Goal: Task Accomplishment & Management: Complete application form

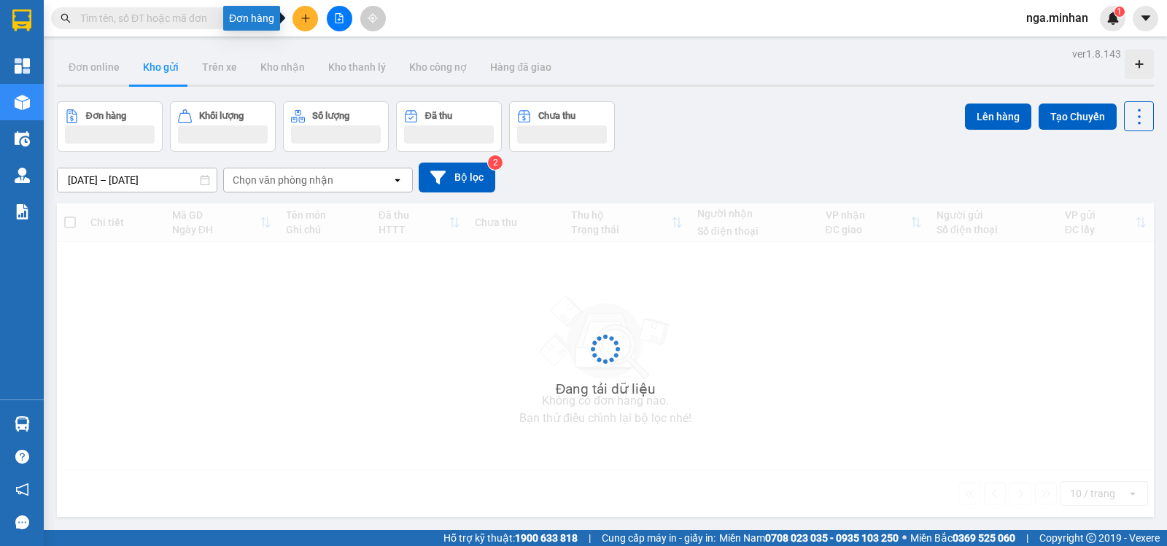
click at [309, 15] on icon "plus" at bounding box center [305, 18] width 10 height 10
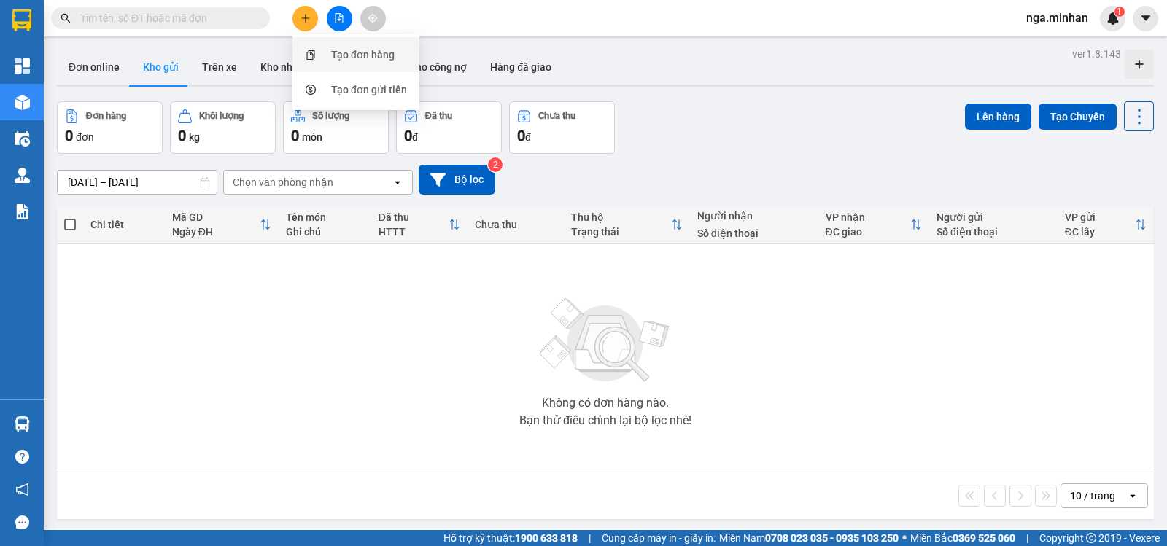
click at [343, 46] on div "Tạo đơn hàng" at bounding box center [355, 55] width 109 height 28
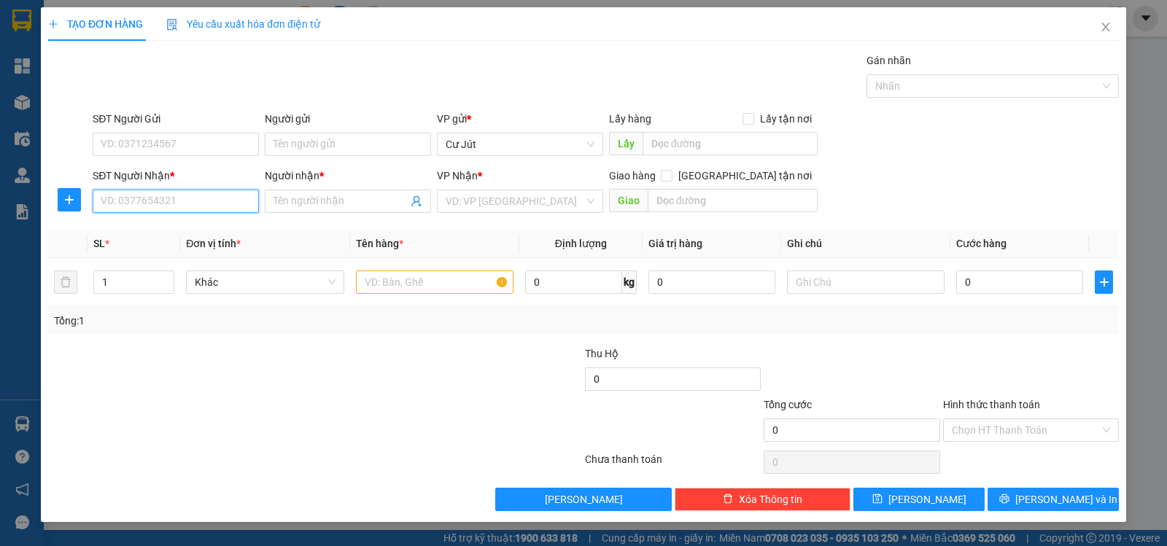
click at [224, 202] on input "SĐT Người Nhận *" at bounding box center [176, 201] width 166 height 23
click at [220, 235] on div "0946043129 - thảo uyên" at bounding box center [175, 230] width 149 height 16
type input "0946043129"
type input "thảo uyên"
type input "chánh lưu"
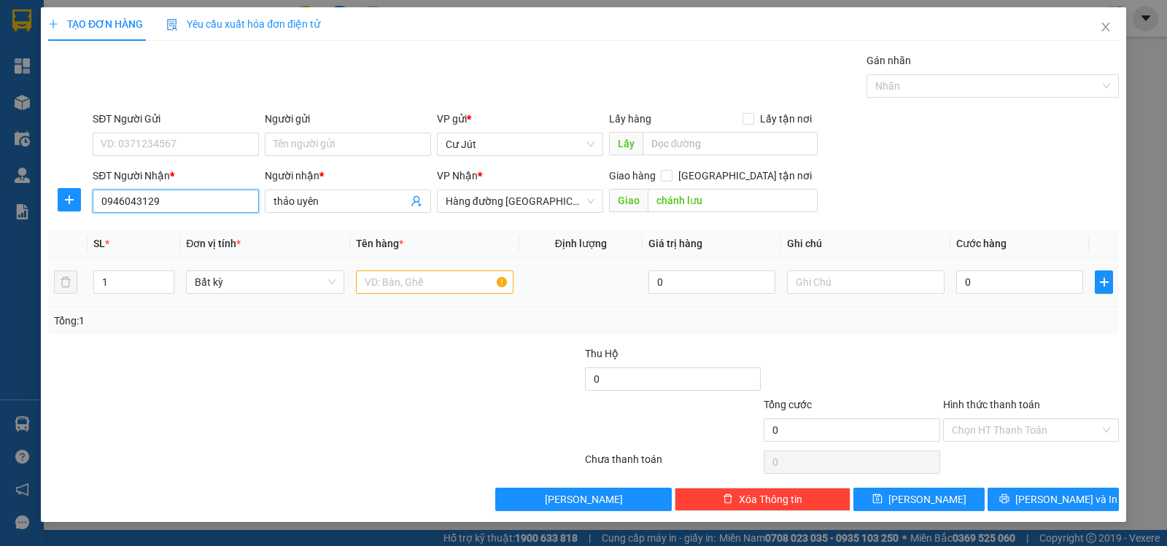
type input "0946043129"
click at [463, 280] on input "text" at bounding box center [435, 282] width 158 height 23
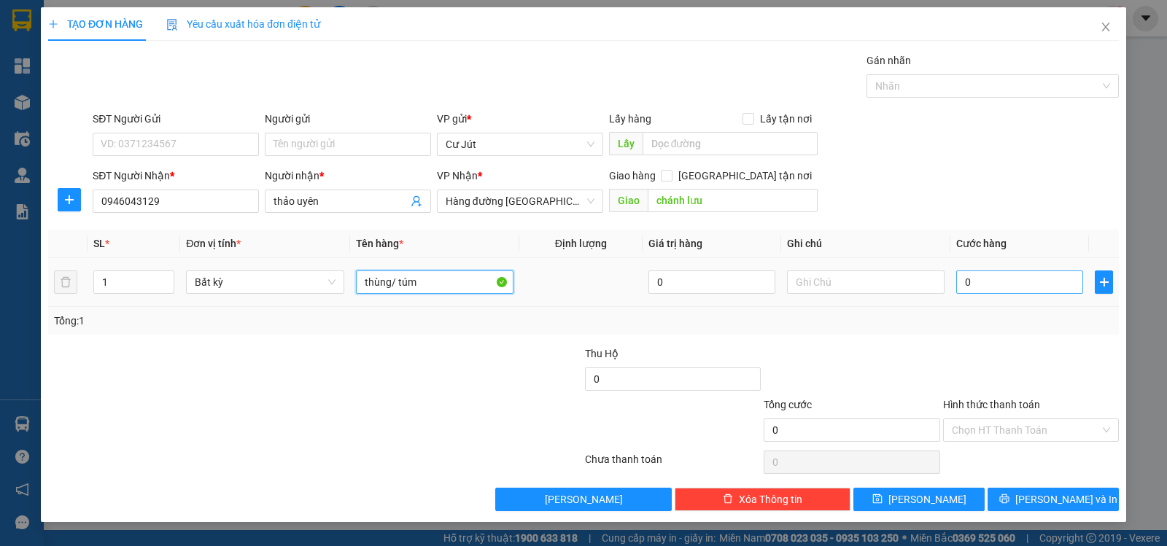
type input "thùng/ túm"
click at [1050, 287] on input "0" at bounding box center [1019, 282] width 127 height 23
type input "8"
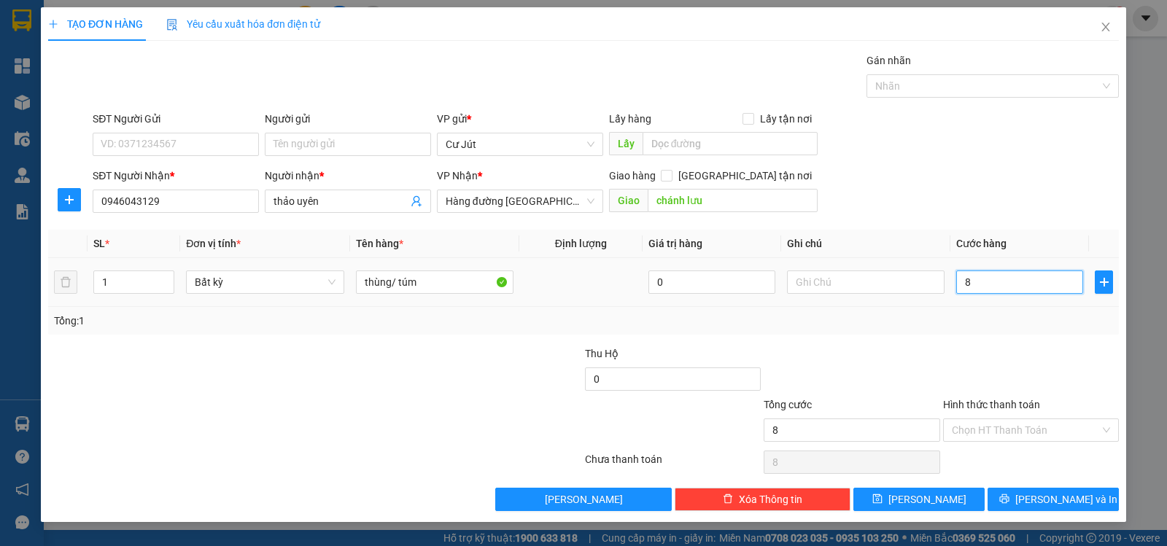
type input "80"
type input "80.000"
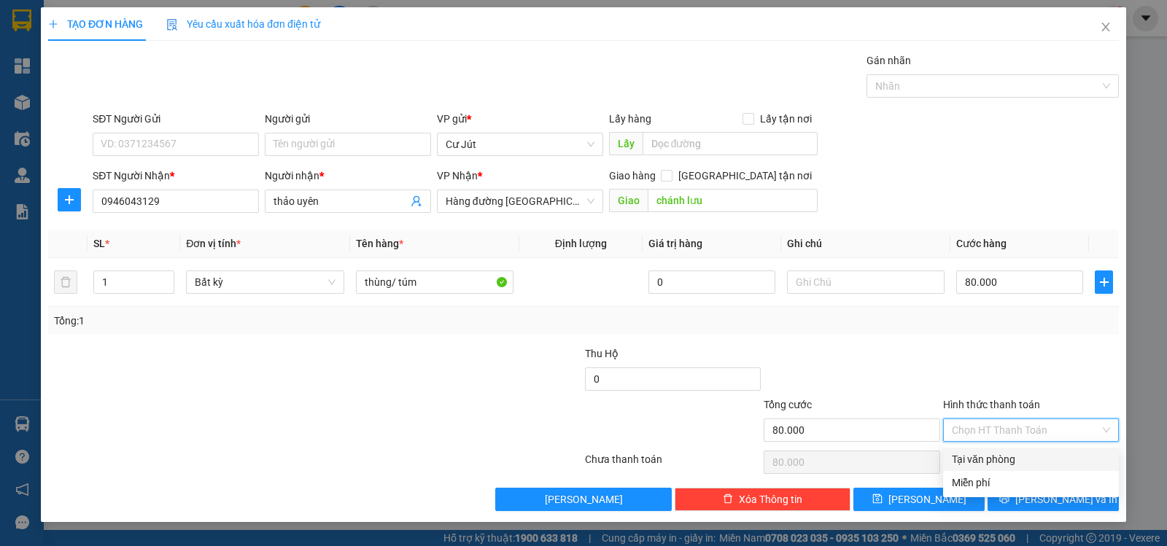
click at [1074, 427] on input "Hình thức thanh toán" at bounding box center [1026, 430] width 148 height 22
click at [1063, 465] on div "Tại văn phòng" at bounding box center [1031, 459] width 158 height 16
type input "0"
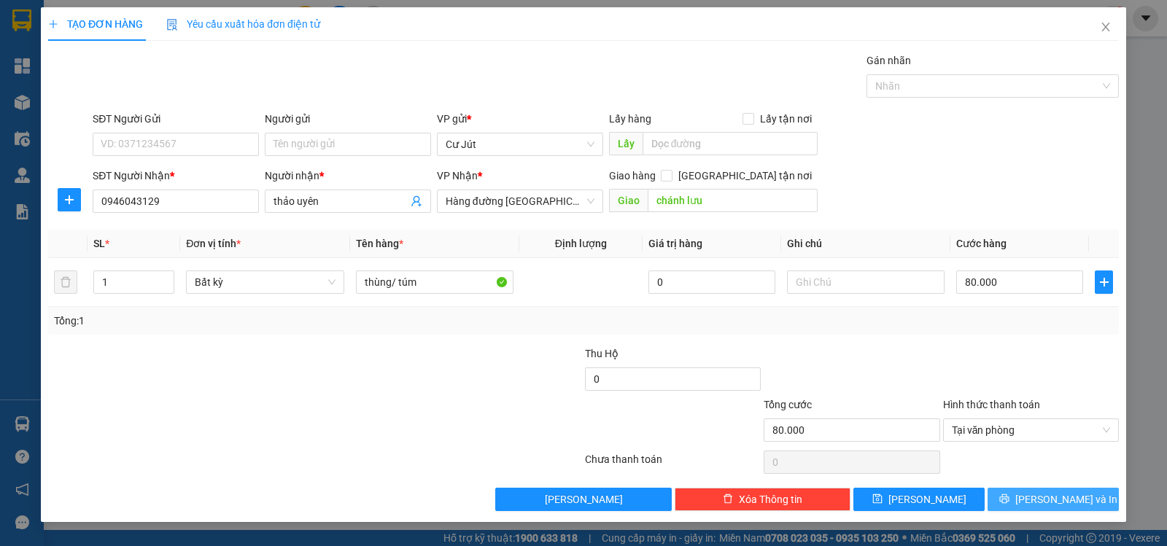
drag, startPoint x: 1076, startPoint y: 503, endPoint x: 1076, endPoint y: 494, distance: 8.8
click at [1076, 502] on span "[PERSON_NAME] và In" at bounding box center [1066, 500] width 102 height 16
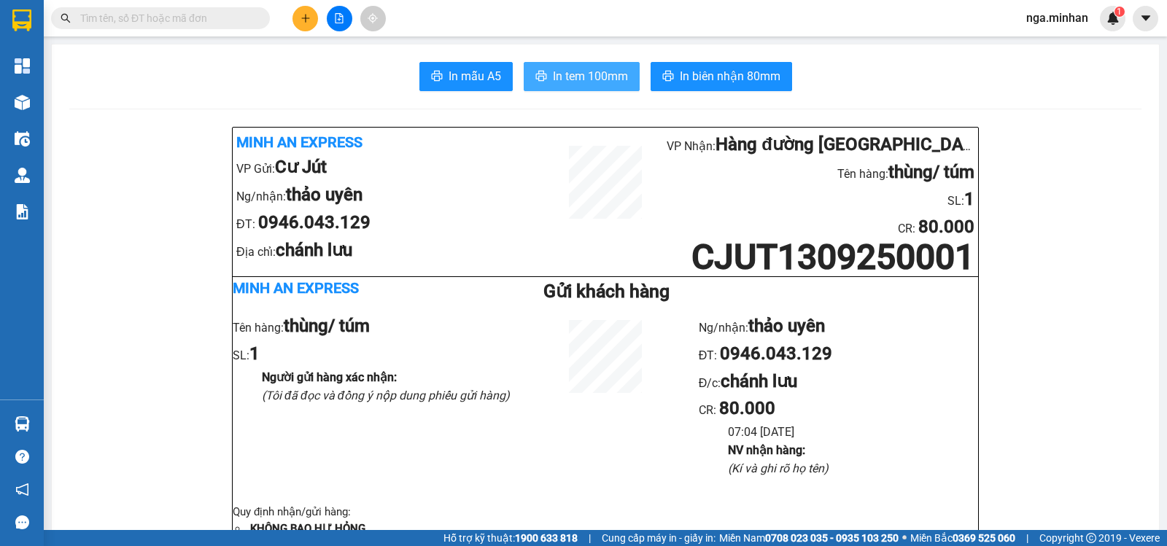
click at [567, 69] on span "In tem 100mm" at bounding box center [590, 76] width 75 height 18
